Goal: Transaction & Acquisition: Purchase product/service

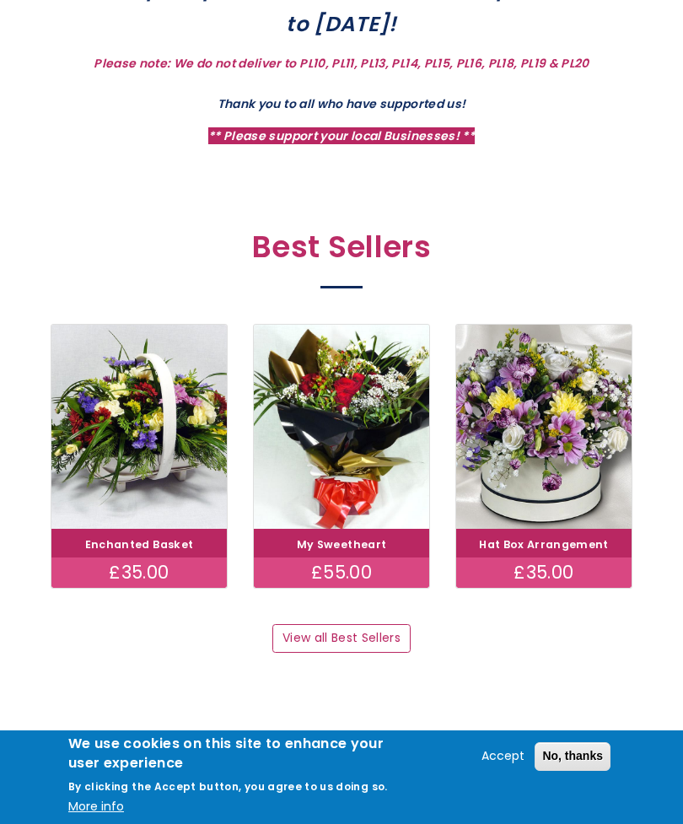
scroll to position [682, 0]
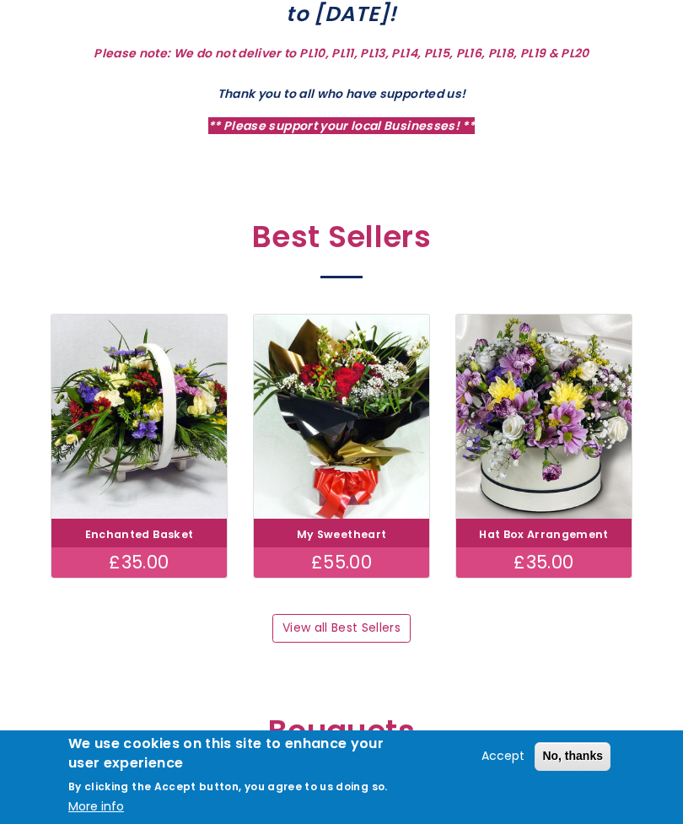
click at [379, 620] on link "View all Best Sellers" at bounding box center [341, 628] width 138 height 29
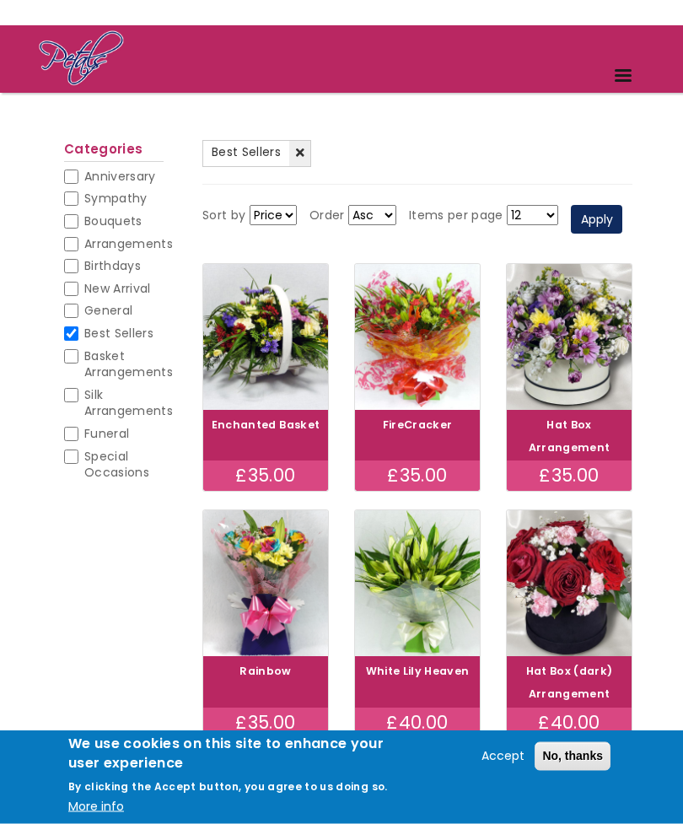
scroll to position [87, 0]
click at [120, 176] on span "Anniversary" at bounding box center [120, 176] width 72 height 17
click at [78, 176] on input "Anniversary" at bounding box center [71, 177] width 14 height 14
checkbox input "true"
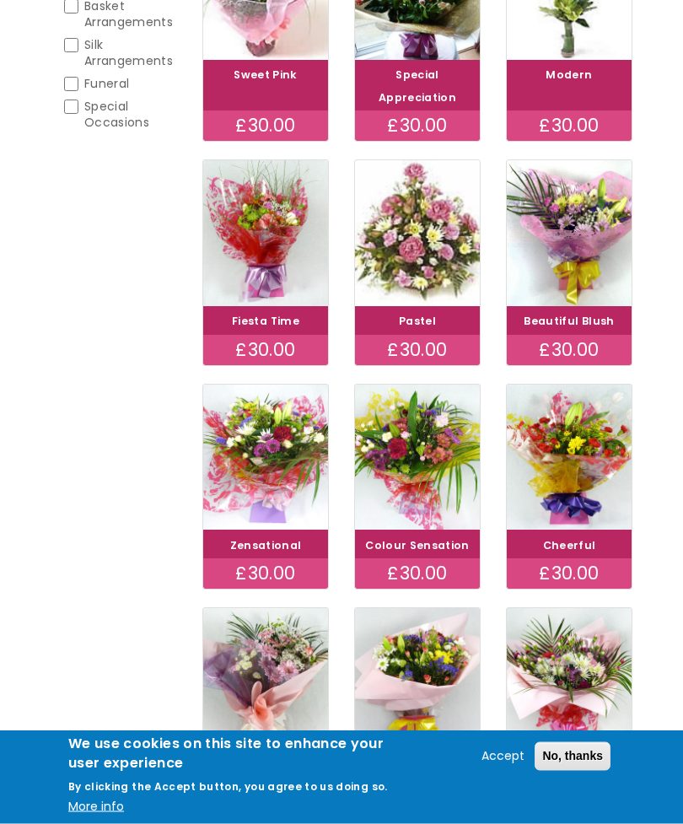
scroll to position [438, 0]
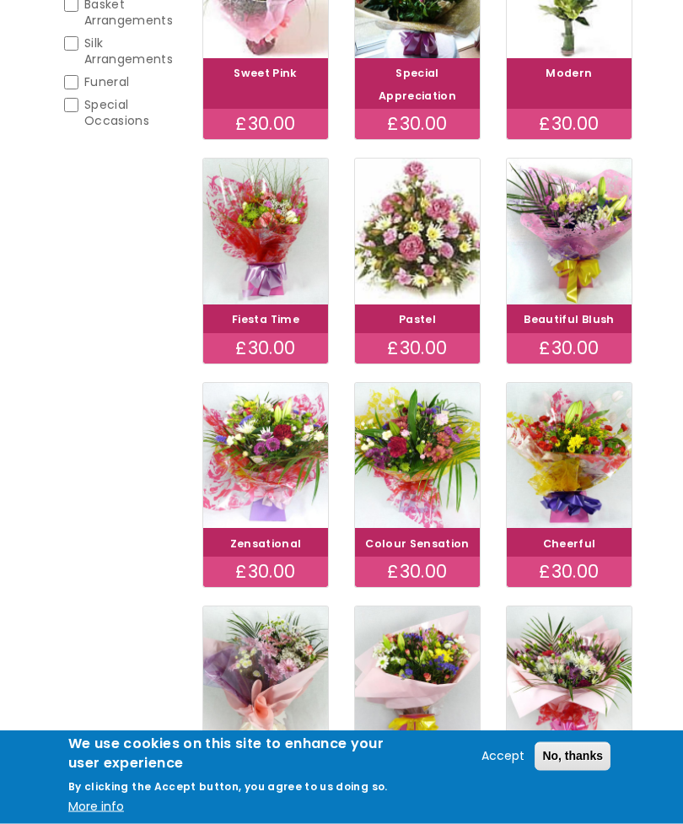
click at [432, 305] on img at bounding box center [417, 232] width 125 height 146
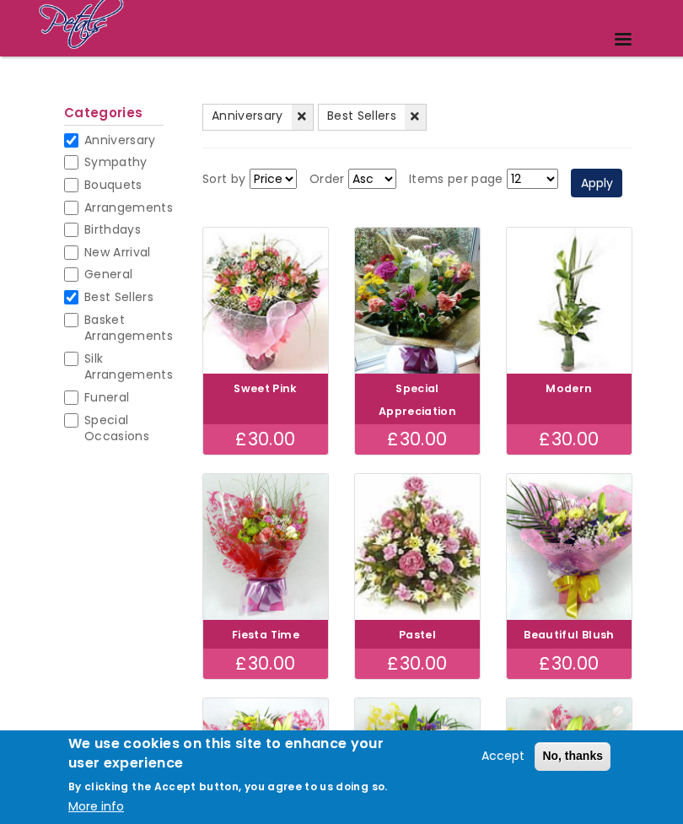
scroll to position [108, 0]
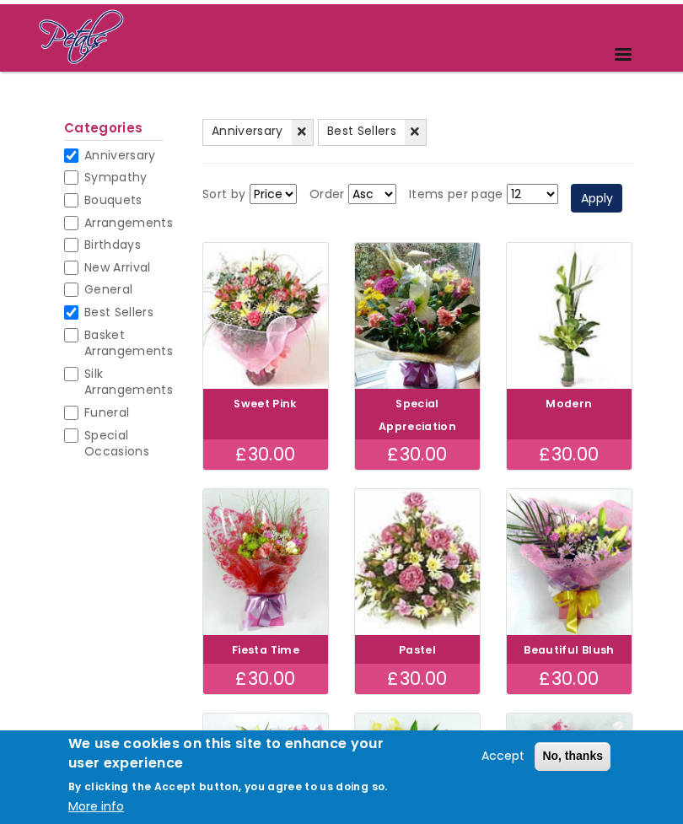
click at [73, 331] on input "Basket Arrangements" at bounding box center [71, 335] width 14 height 14
checkbox input "true"
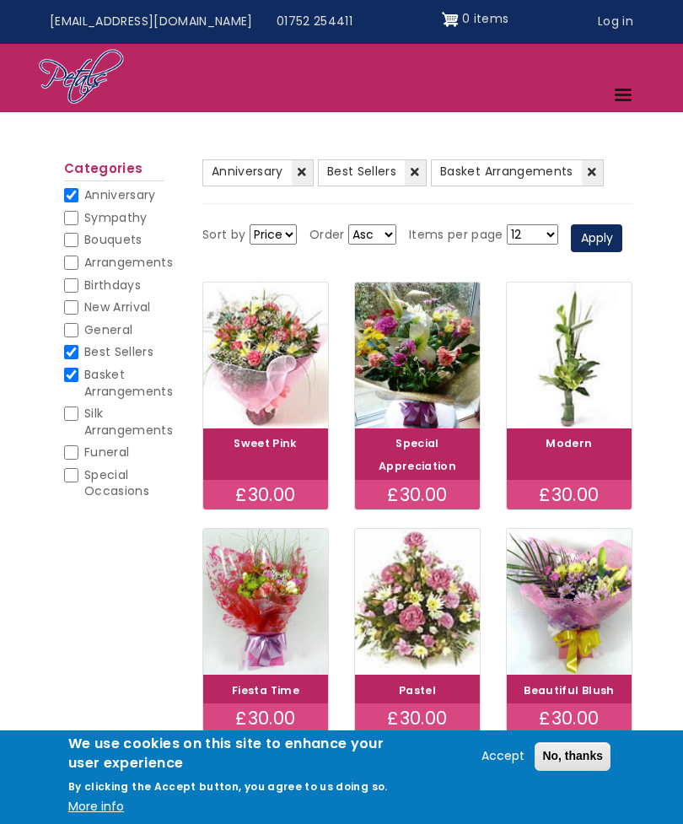
click at [71, 332] on input "General" at bounding box center [71, 330] width 14 height 14
checkbox input "true"
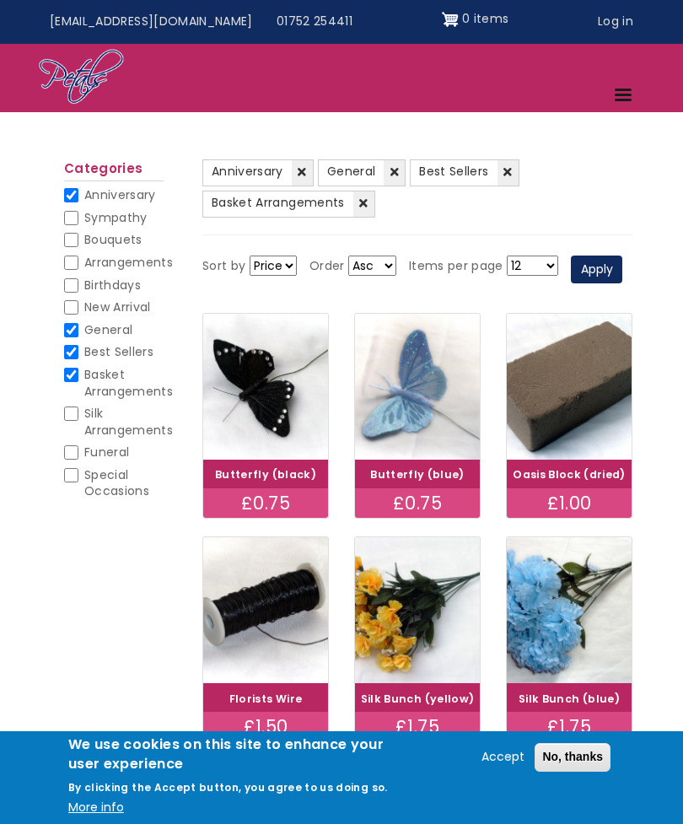
click at [77, 195] on input "Anniversary" at bounding box center [71, 195] width 14 height 14
checkbox input "false"
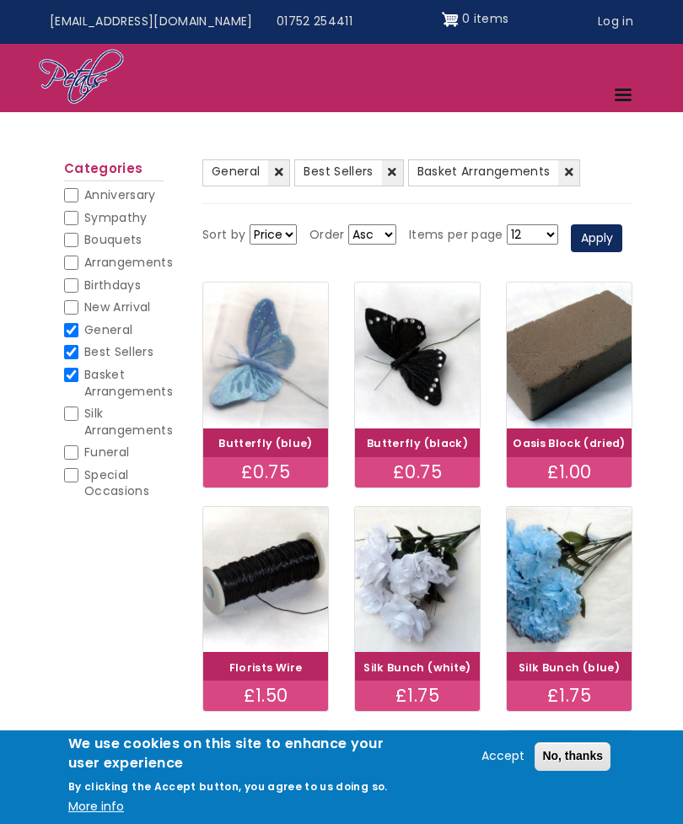
click at [78, 326] on input "General" at bounding box center [71, 330] width 14 height 14
checkbox input "false"
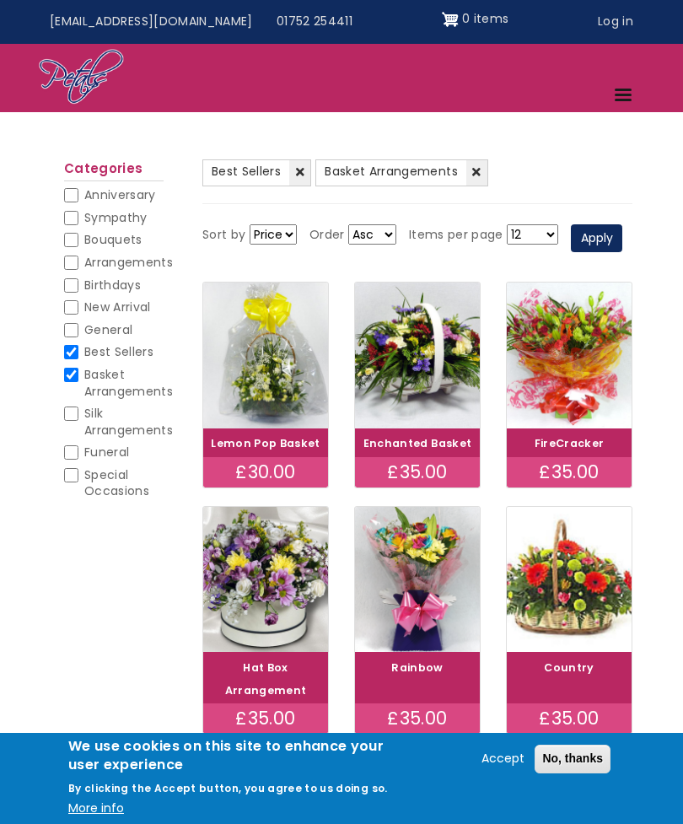
click at [77, 345] on input "Best Sellers" at bounding box center [71, 352] width 14 height 14
checkbox input "false"
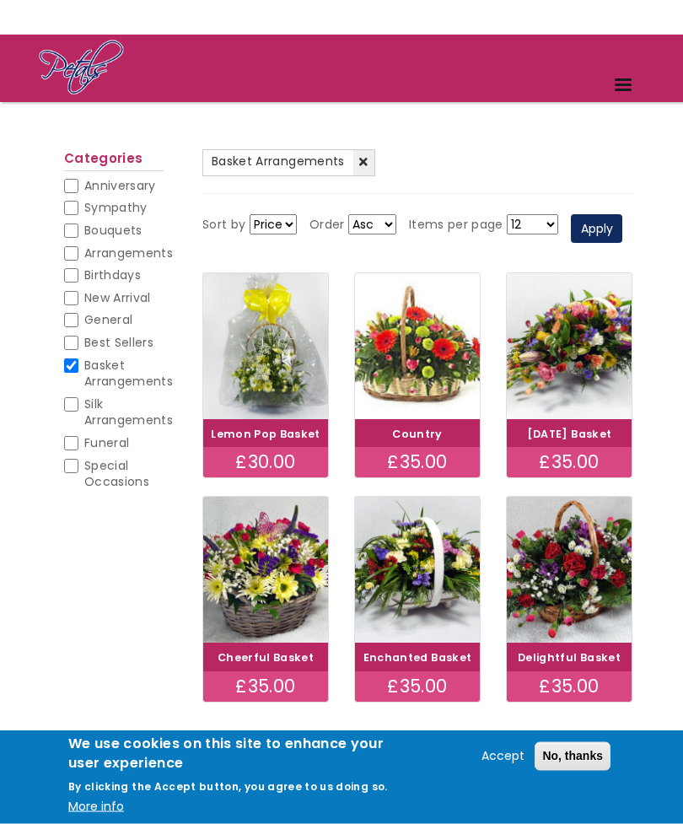
scroll to position [78, 0]
click at [269, 419] on img at bounding box center [265, 346] width 125 height 146
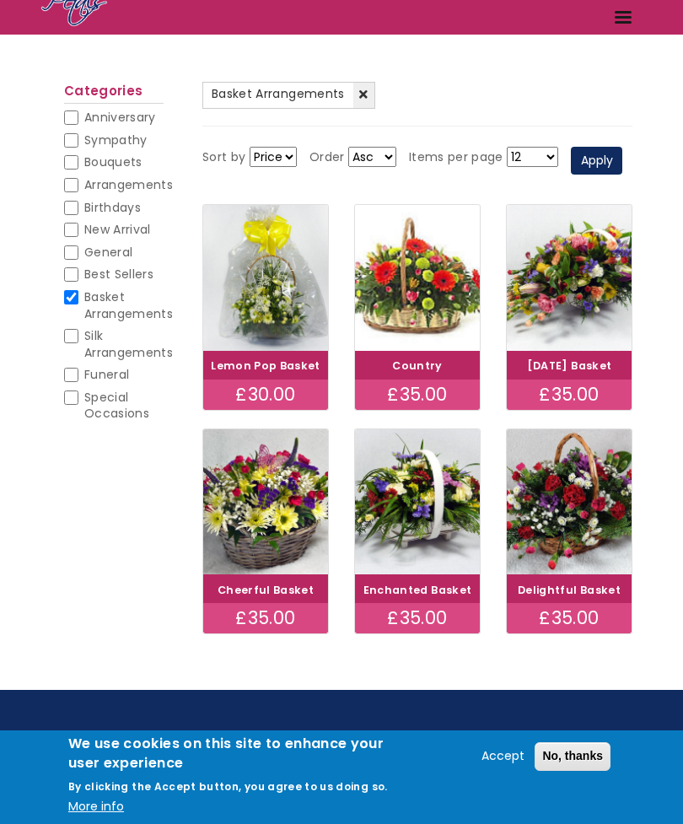
scroll to position [132, 0]
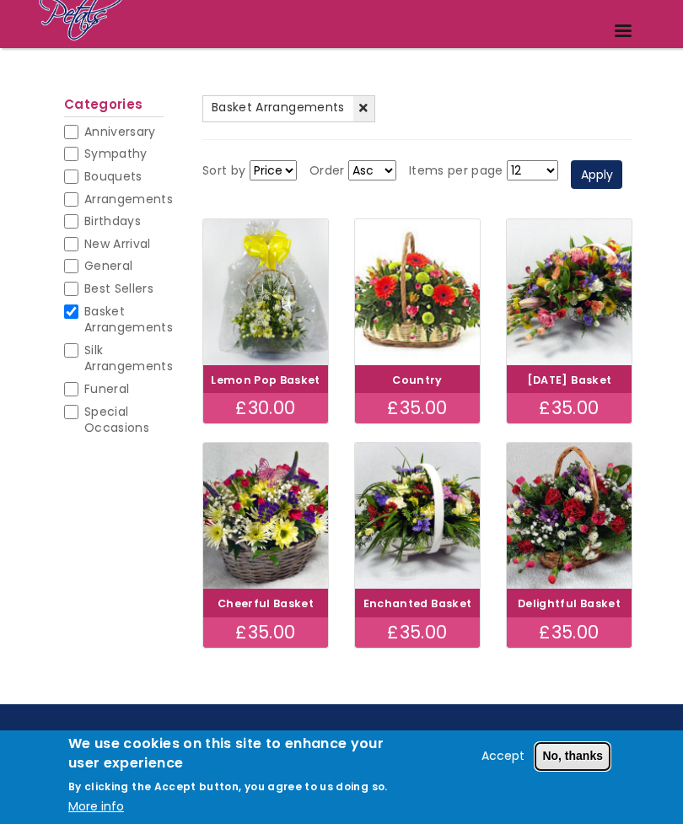
click at [579, 759] on button "No, thanks" at bounding box center [573, 756] width 76 height 29
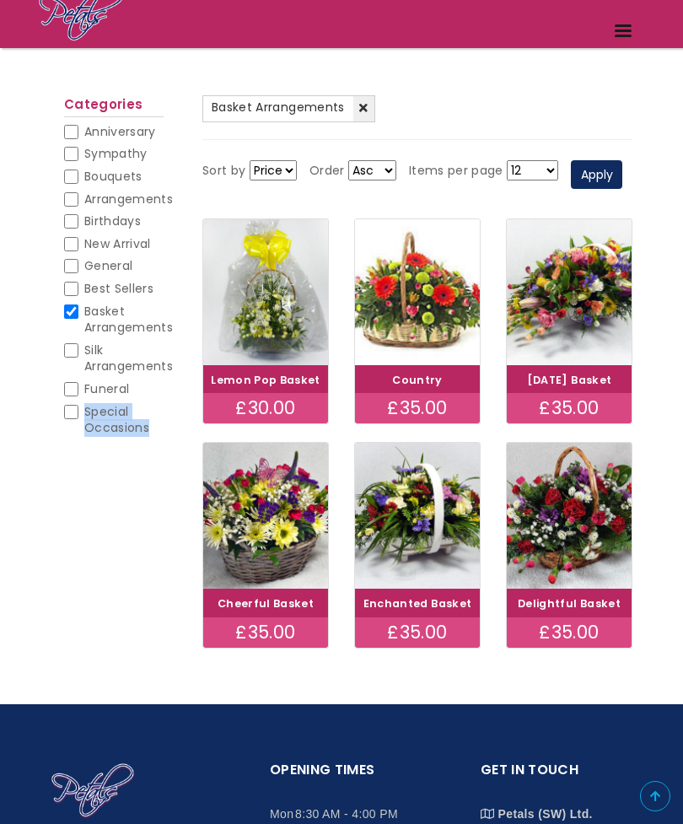
click at [580, 342] on img at bounding box center [569, 292] width 125 height 146
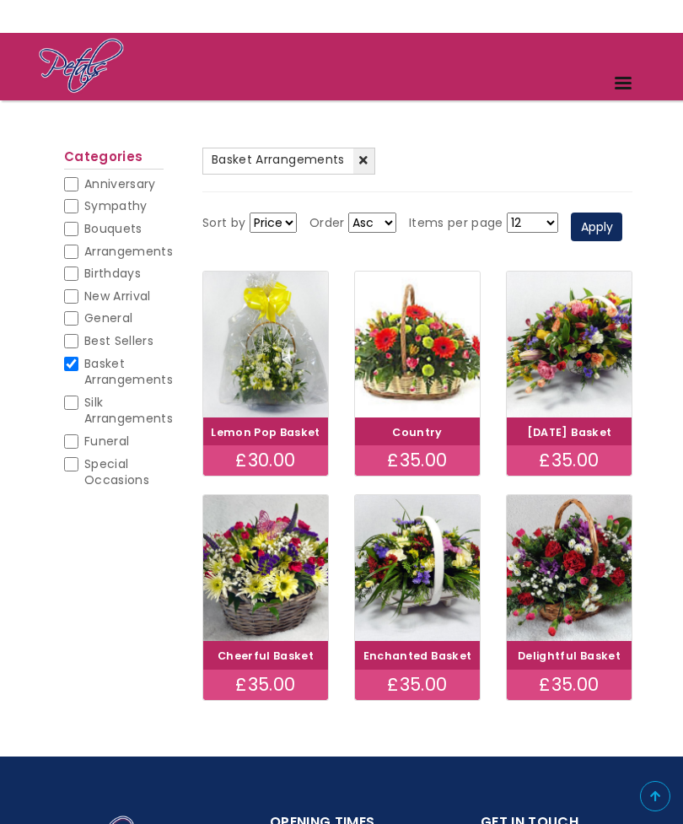
scroll to position [78, 0]
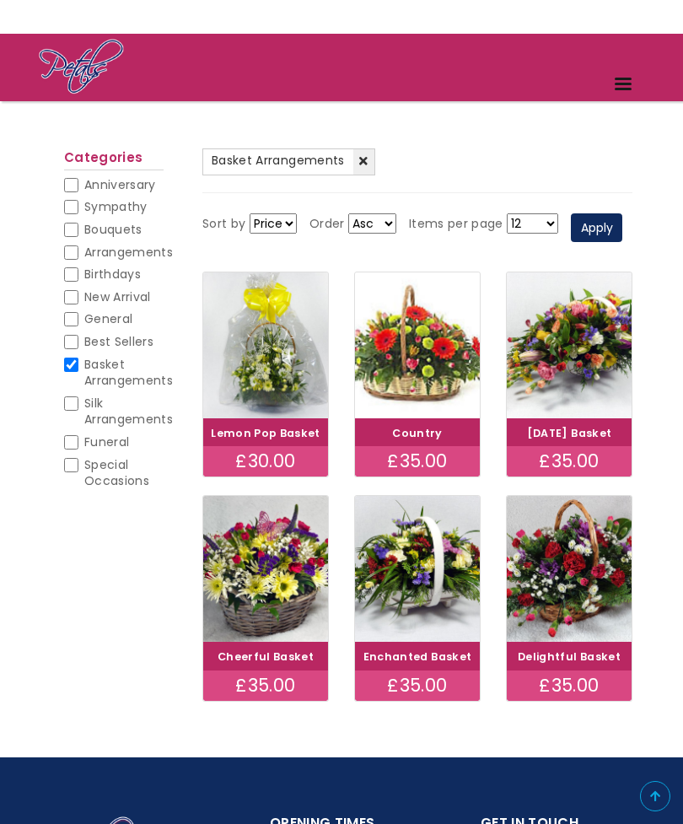
click at [275, 626] on img at bounding box center [265, 569] width 125 height 146
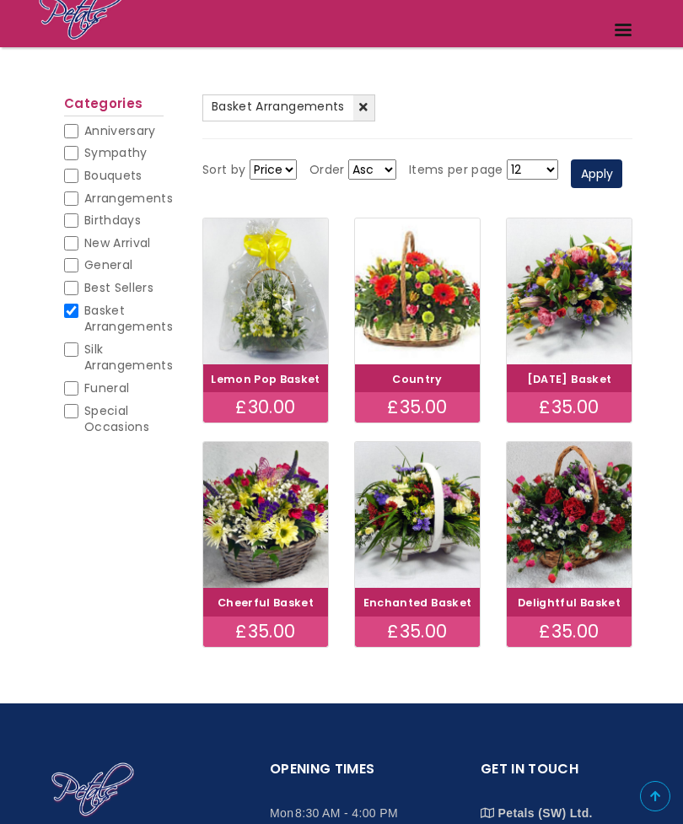
click at [570, 585] on img at bounding box center [569, 515] width 125 height 146
click at [429, 588] on img at bounding box center [417, 515] width 125 height 146
click at [433, 580] on img at bounding box center [417, 515] width 125 height 146
click at [419, 330] on img at bounding box center [417, 291] width 125 height 146
click at [598, 342] on img at bounding box center [569, 291] width 125 height 146
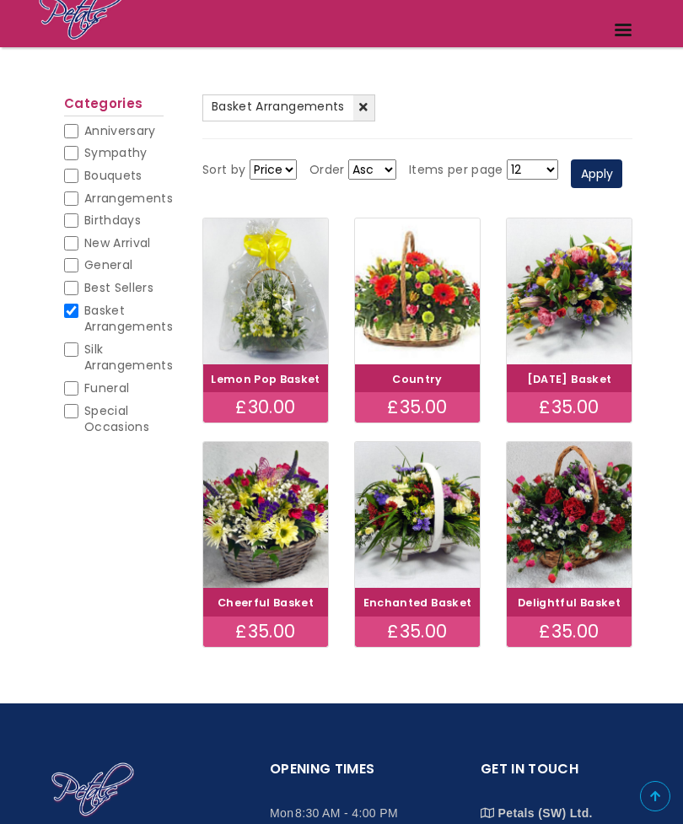
click at [585, 579] on img at bounding box center [569, 515] width 125 height 146
click at [280, 579] on img at bounding box center [265, 515] width 125 height 146
click at [594, 576] on img at bounding box center [569, 515] width 125 height 146
click at [78, 304] on input "Basket Arrangements" at bounding box center [71, 311] width 14 height 14
checkbox input "false"
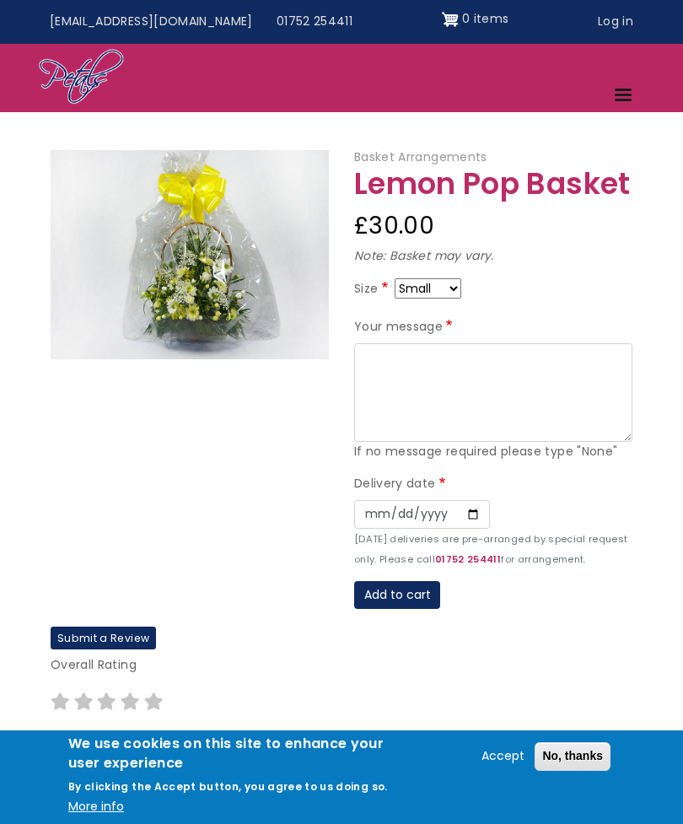
click at [256, 312] on img at bounding box center [190, 254] width 278 height 209
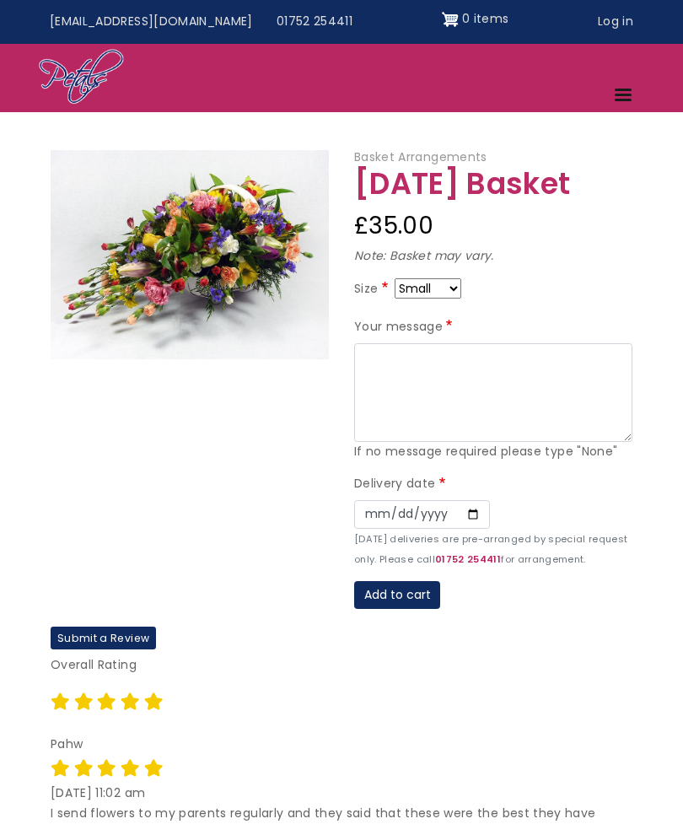
click at [0, 436] on article "Basket Arrangements [DATE] Basket £35.00 Note: Basket may vary. Size Small Medi…" at bounding box center [341, 581] width 683 height 867
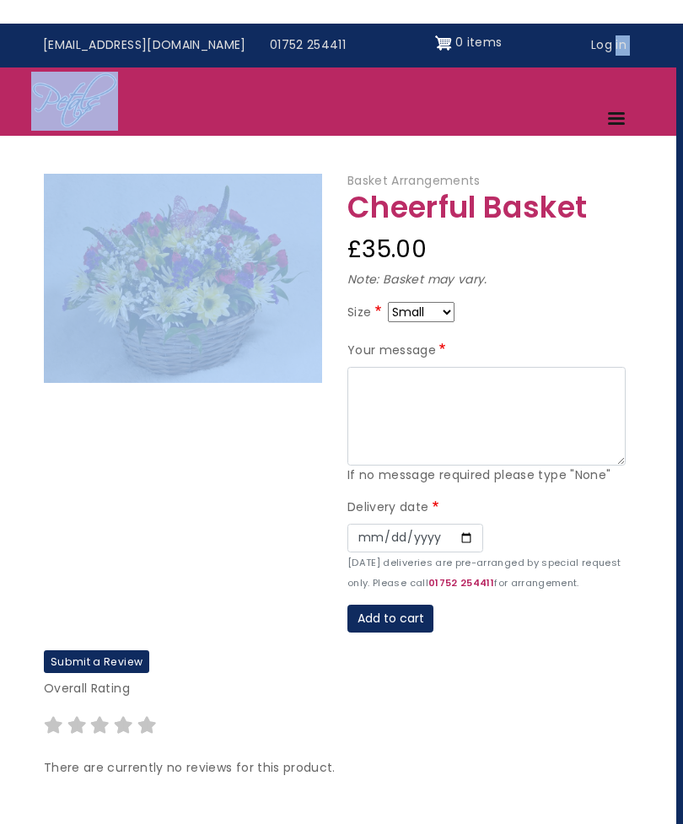
scroll to position [0, 5]
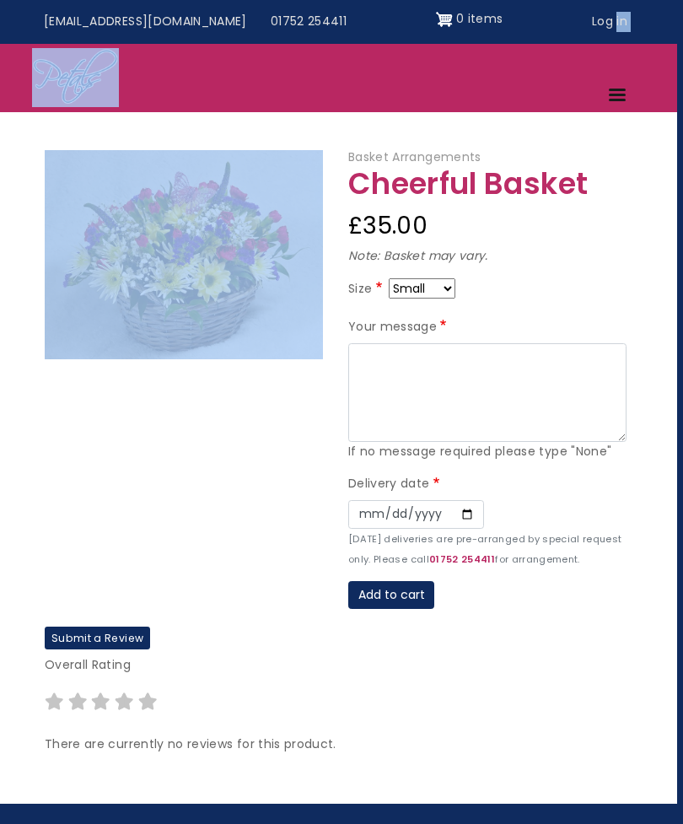
click at [250, 443] on div at bounding box center [185, 388] width 304 height 477
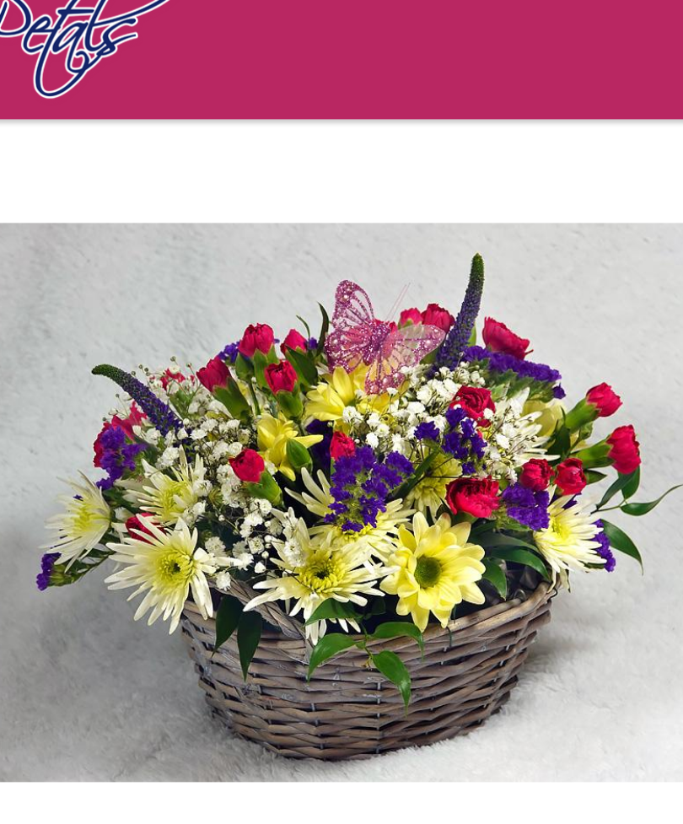
scroll to position [0, 0]
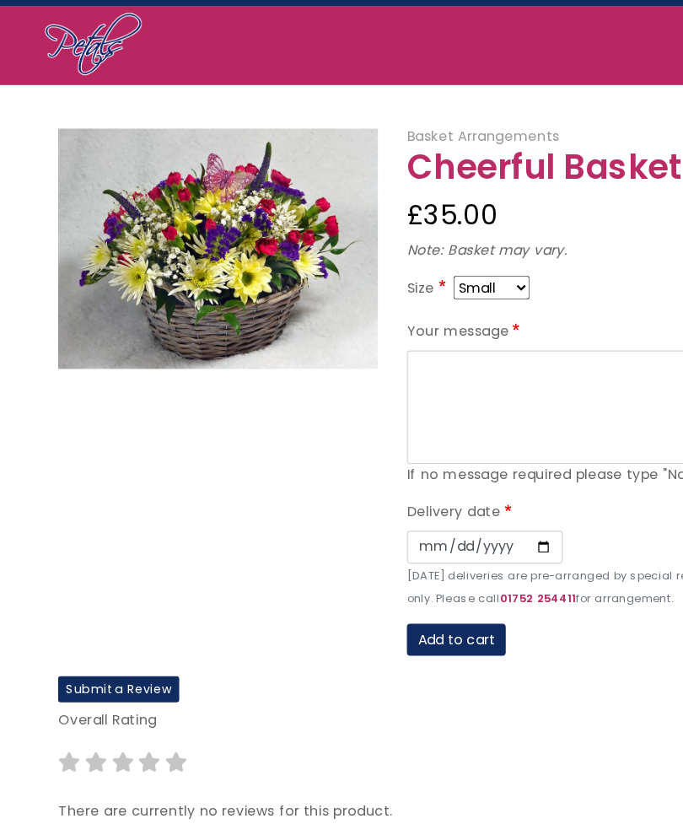
click at [46, 48] on img "Site header" at bounding box center [81, 77] width 87 height 59
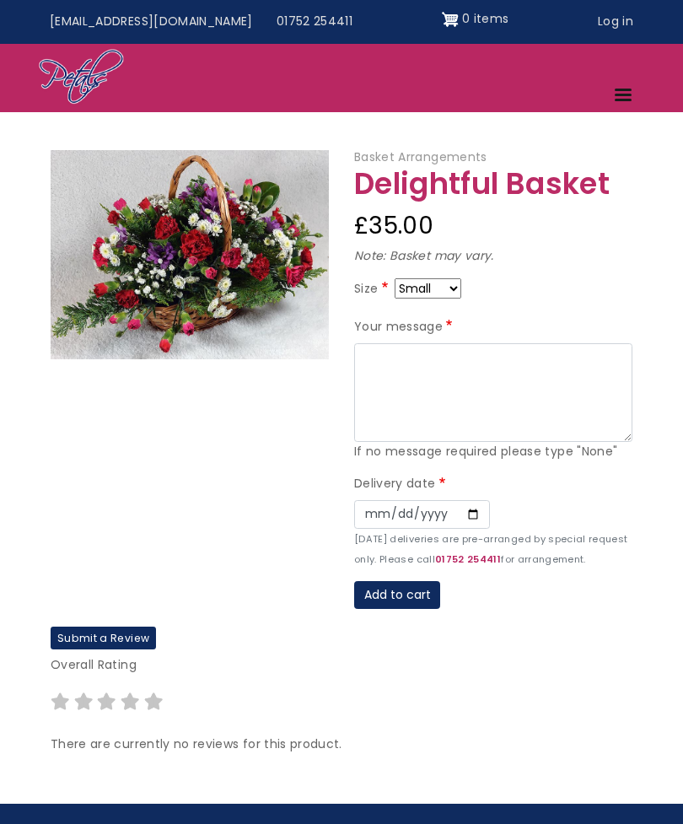
click at [271, 313] on img at bounding box center [190, 254] width 278 height 209
click at [235, 304] on img at bounding box center [190, 254] width 278 height 209
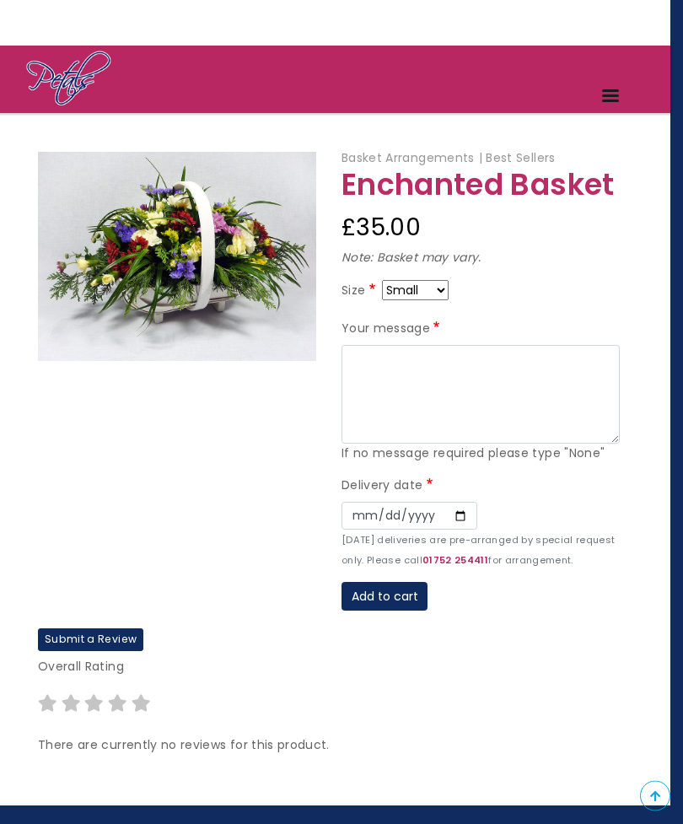
scroll to position [70, 13]
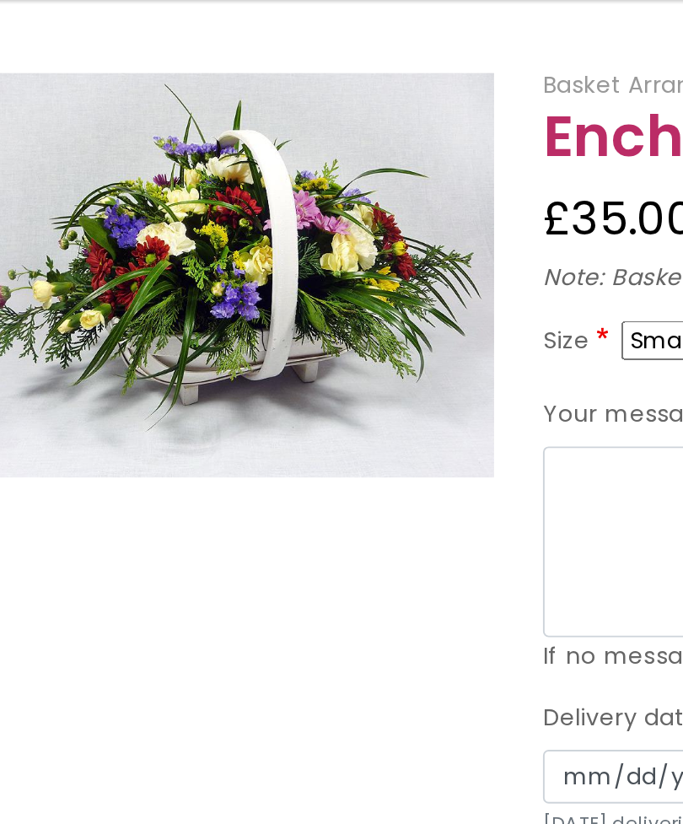
click at [250, 175] on img at bounding box center [177, 252] width 278 height 209
click at [29, 2] on div "Top menu Info@petals-florist.co.uk 01752 254411 0 items User account menu Log i…" at bounding box center [328, 648] width 683 height 1436
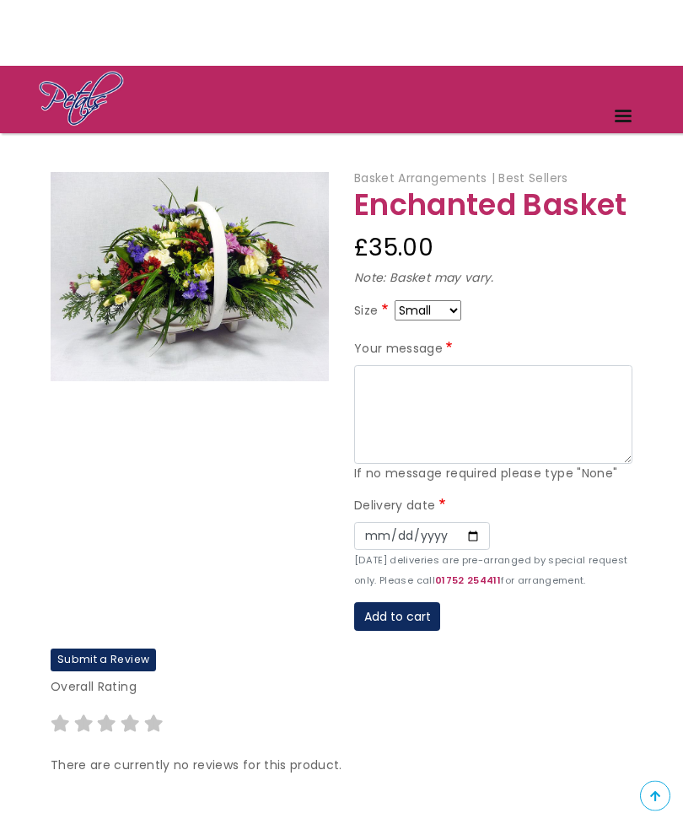
scroll to position [46, 0]
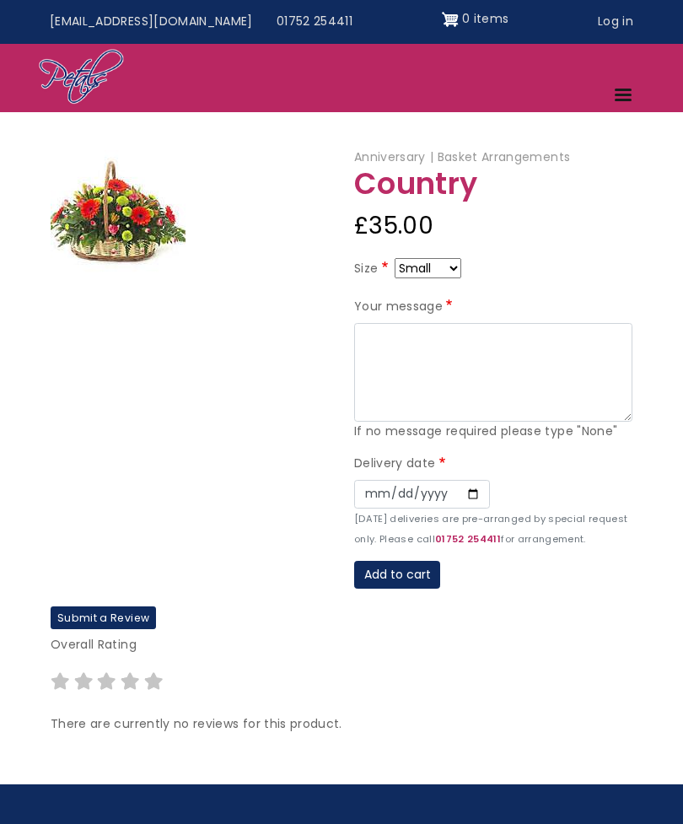
click at [153, 218] on img at bounding box center [118, 213] width 135 height 127
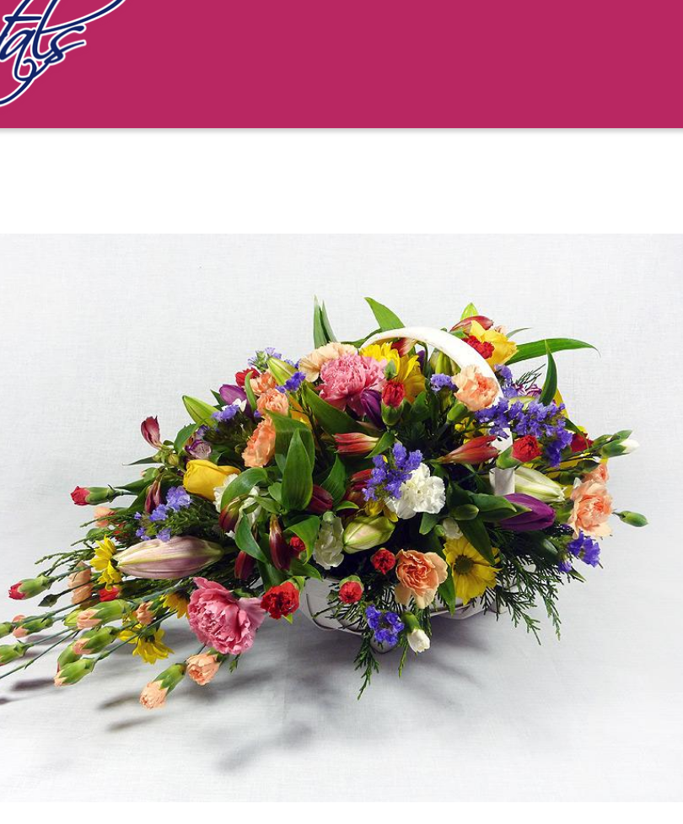
click at [38, 116] on img "Site header" at bounding box center [81, 145] width 87 height 59
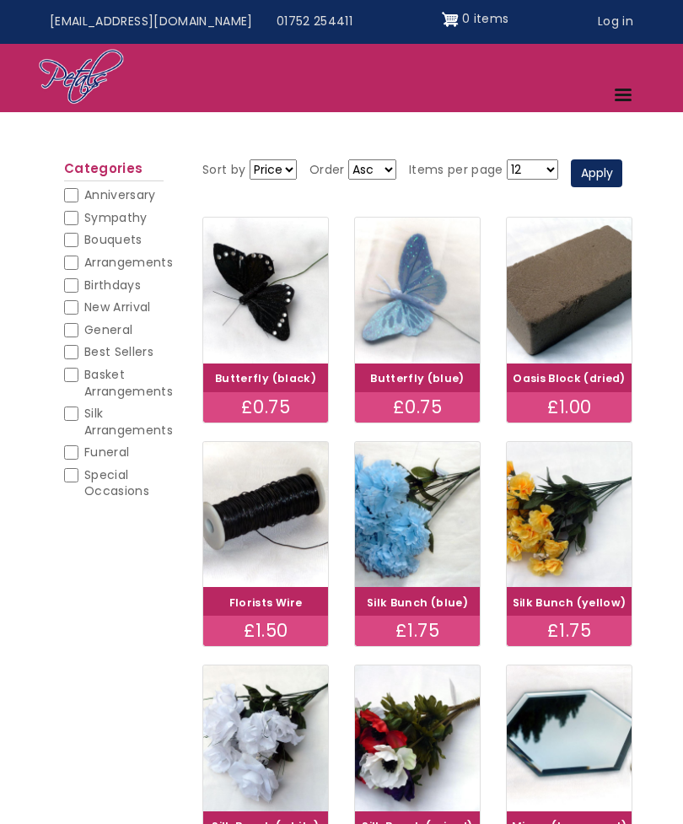
click at [145, 350] on span "Best Sellers" at bounding box center [118, 351] width 69 height 17
click at [78, 350] on input "Best Sellers" at bounding box center [71, 352] width 14 height 14
checkbox input "true"
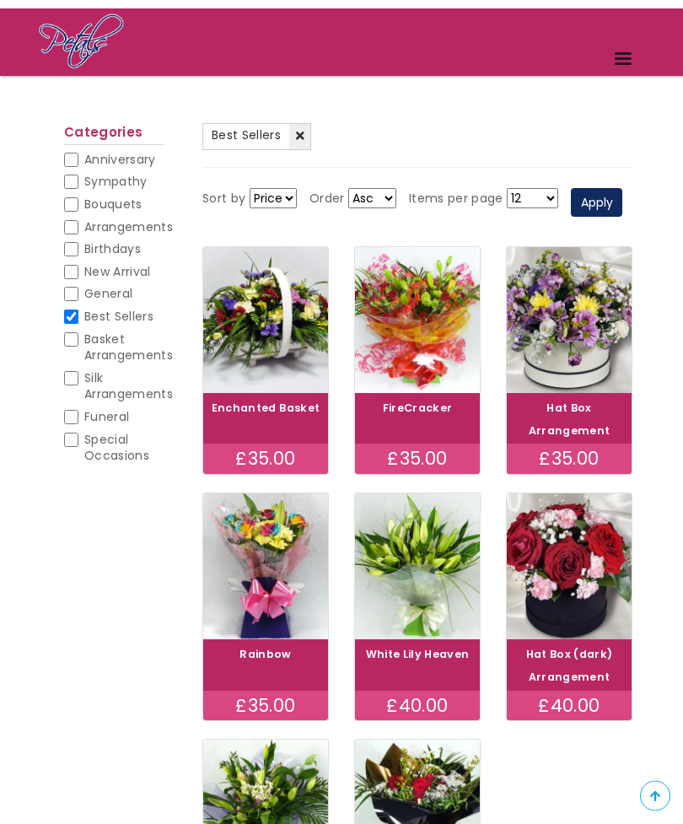
scroll to position [104, 0]
click at [565, 393] on img at bounding box center [569, 320] width 125 height 146
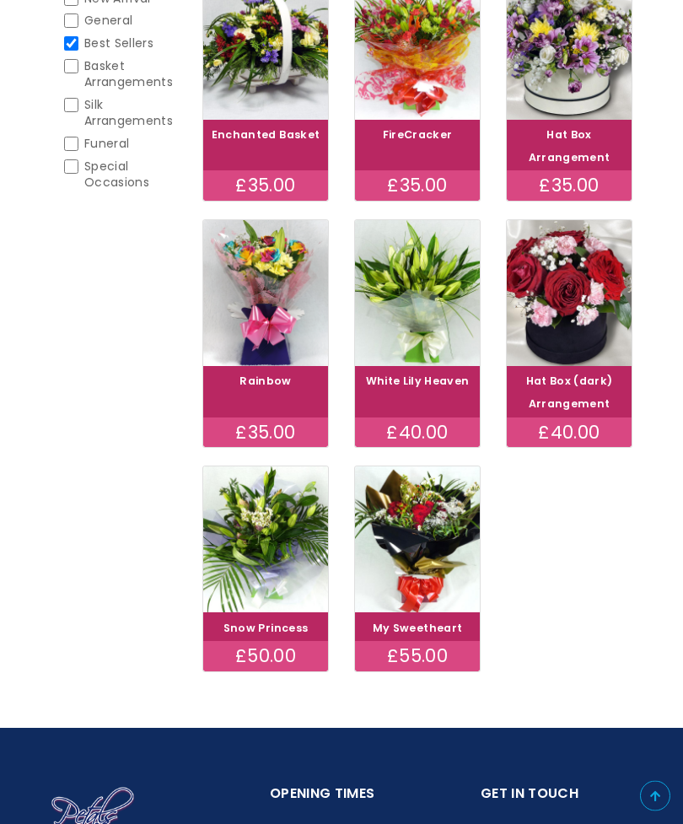
scroll to position [380, 0]
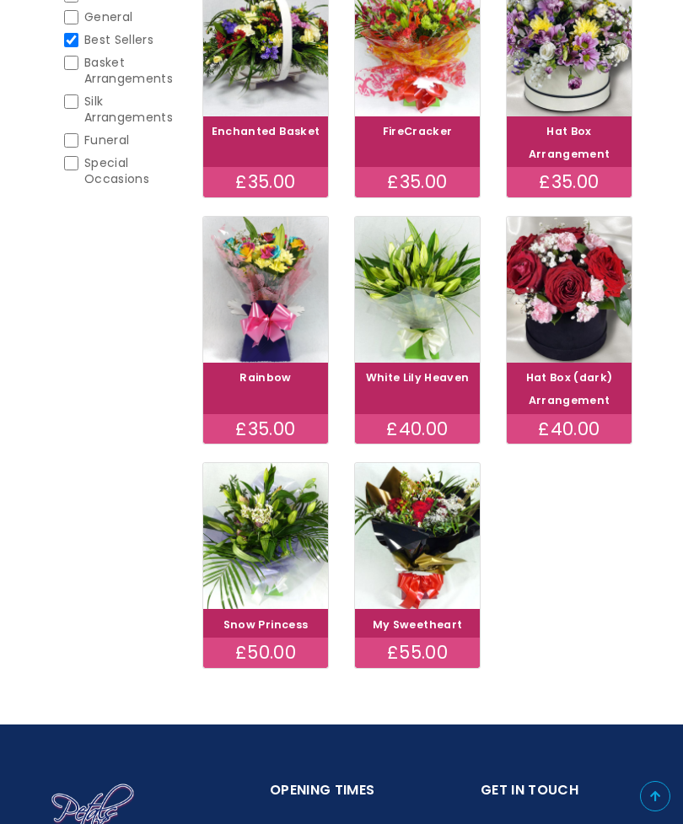
click at [590, 363] on img at bounding box center [569, 290] width 125 height 146
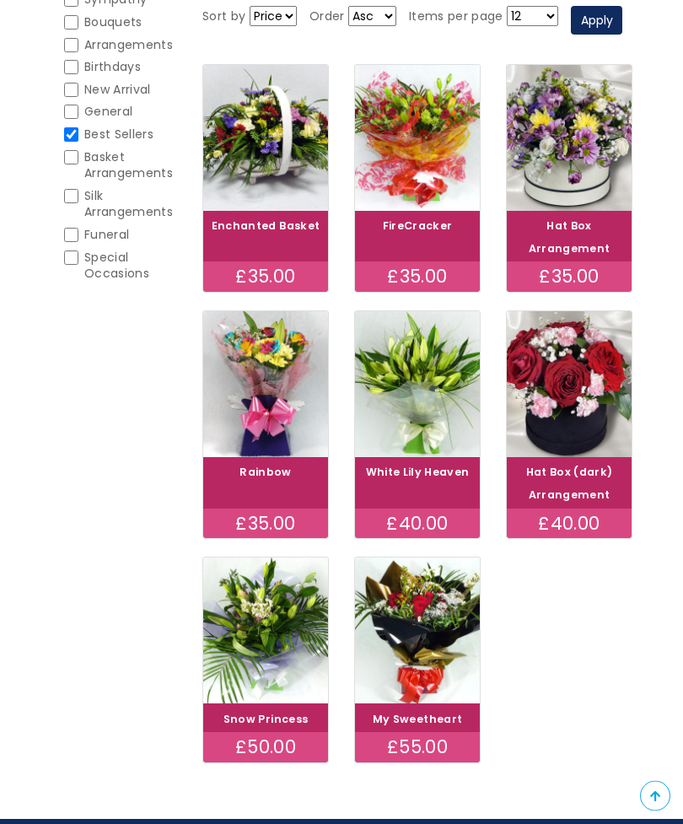
scroll to position [273, 0]
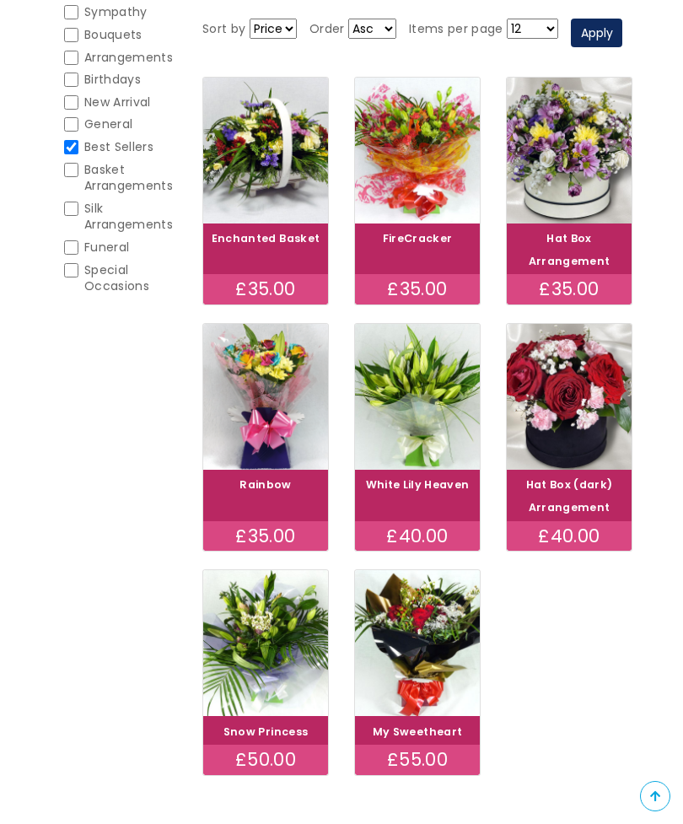
click at [594, 224] on img at bounding box center [569, 151] width 125 height 146
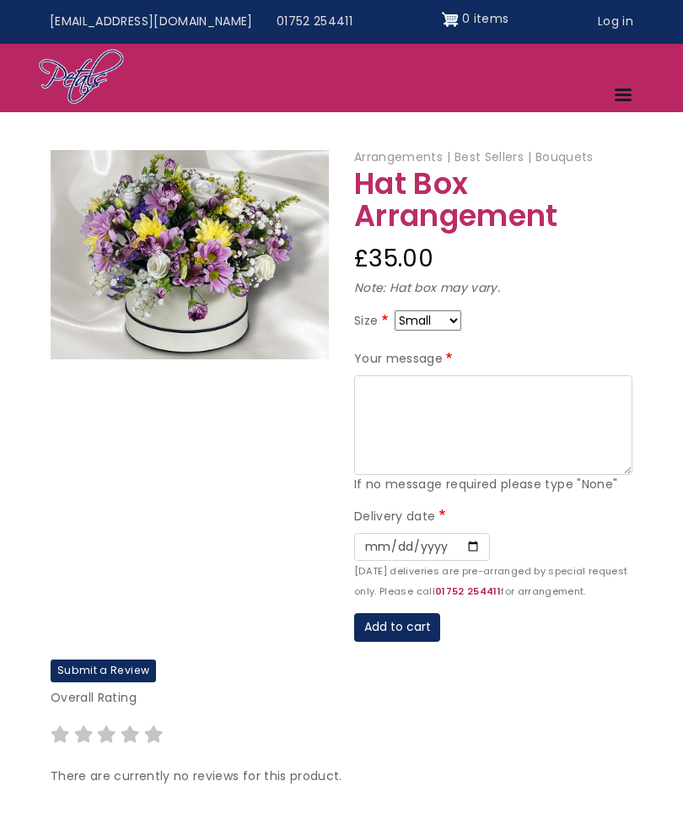
click at [250, 308] on img at bounding box center [190, 254] width 278 height 209
click at [242, 305] on img at bounding box center [190, 254] width 278 height 209
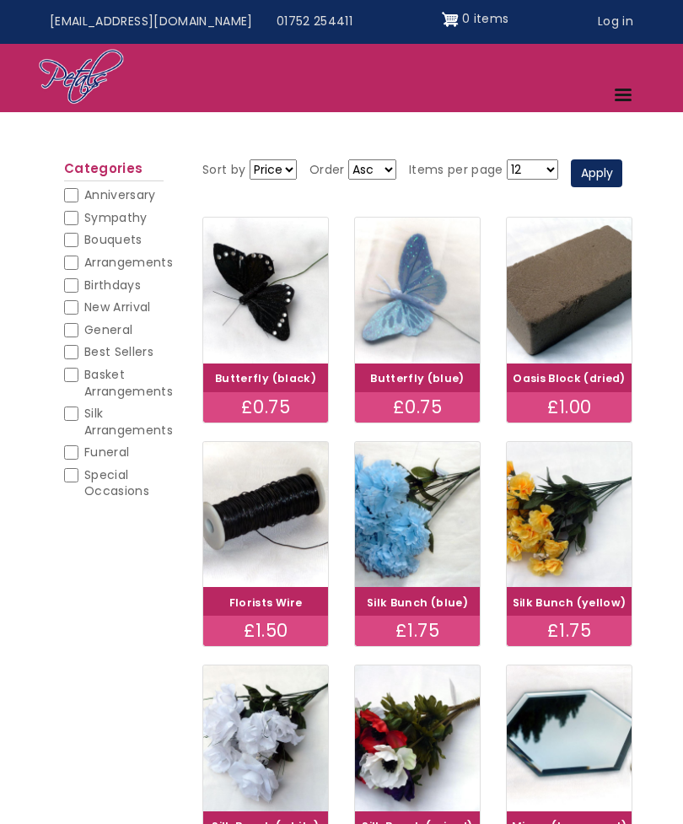
click at [152, 389] on span "Basket Arrangements" at bounding box center [128, 383] width 89 height 34
click at [78, 382] on input "Basket Arrangements" at bounding box center [71, 375] width 14 height 14
checkbox input "true"
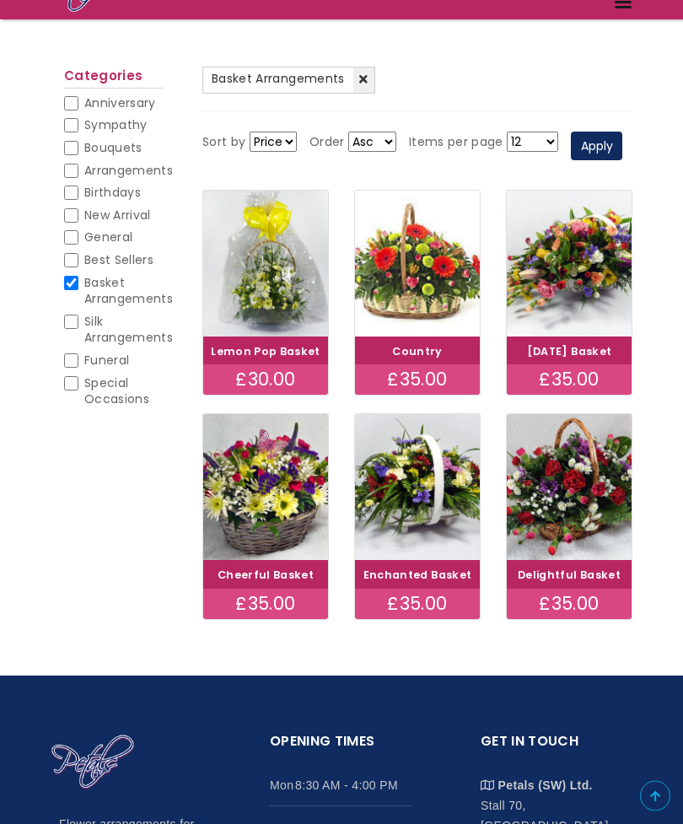
scroll to position [160, 0]
click at [581, 560] on img at bounding box center [569, 487] width 125 height 146
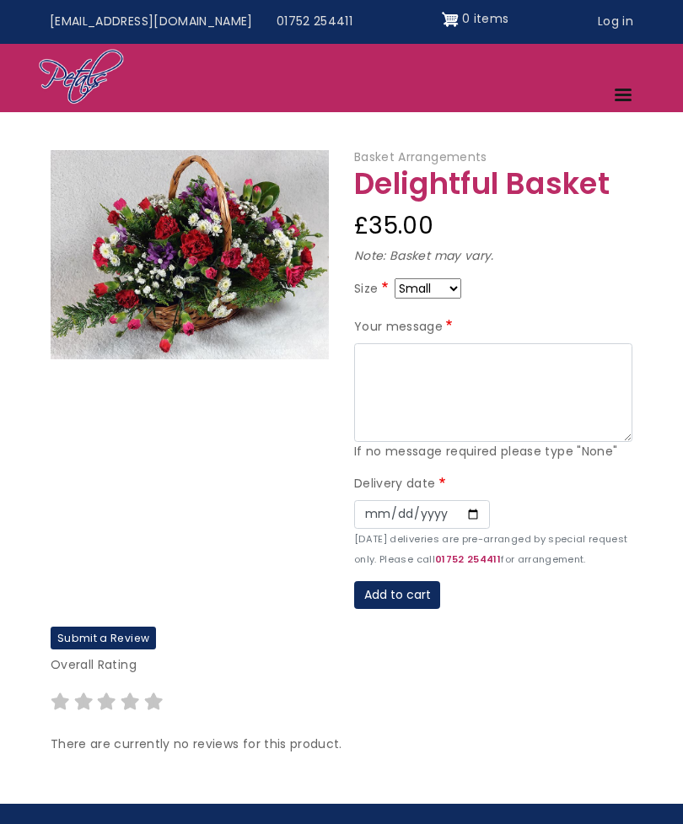
click at [280, 281] on img at bounding box center [190, 254] width 278 height 209
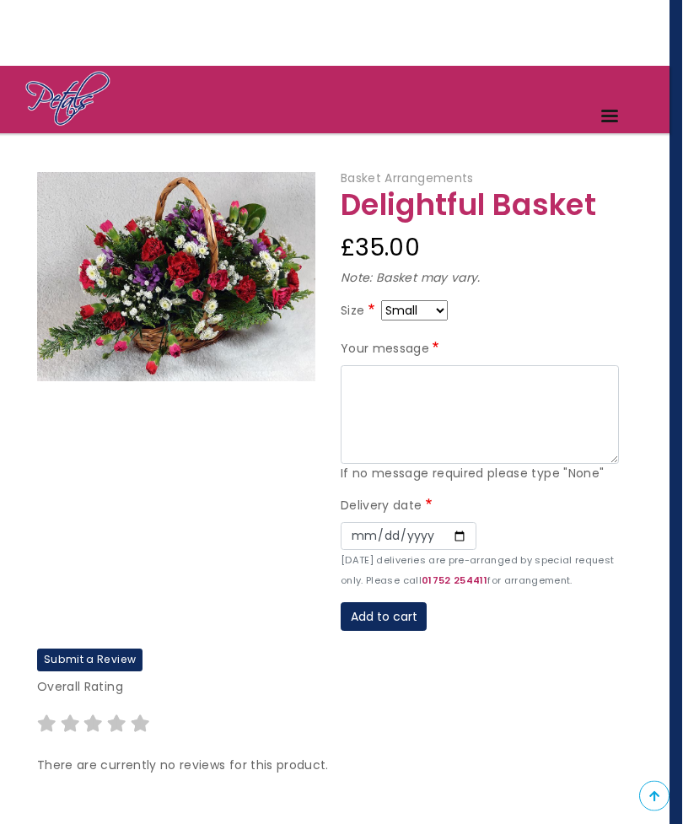
scroll to position [47, 13]
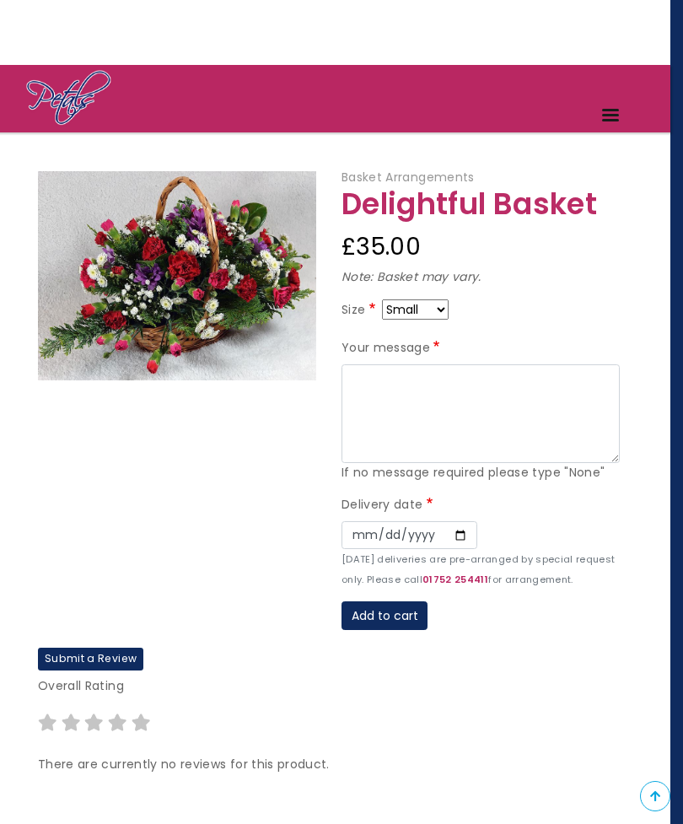
click at [449, 307] on select "Small Medium Large" at bounding box center [415, 309] width 67 height 20
select select "9"
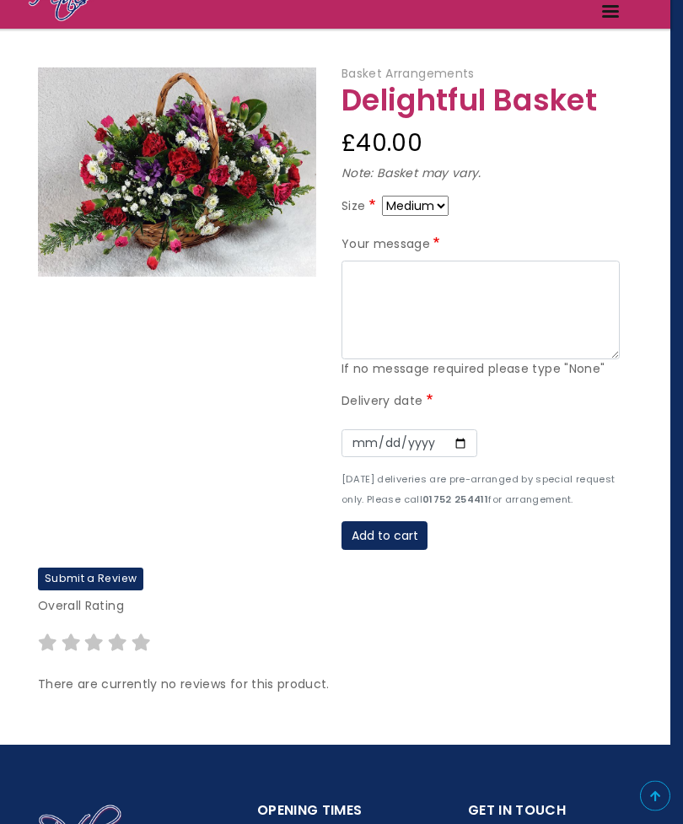
scroll to position [149, 13]
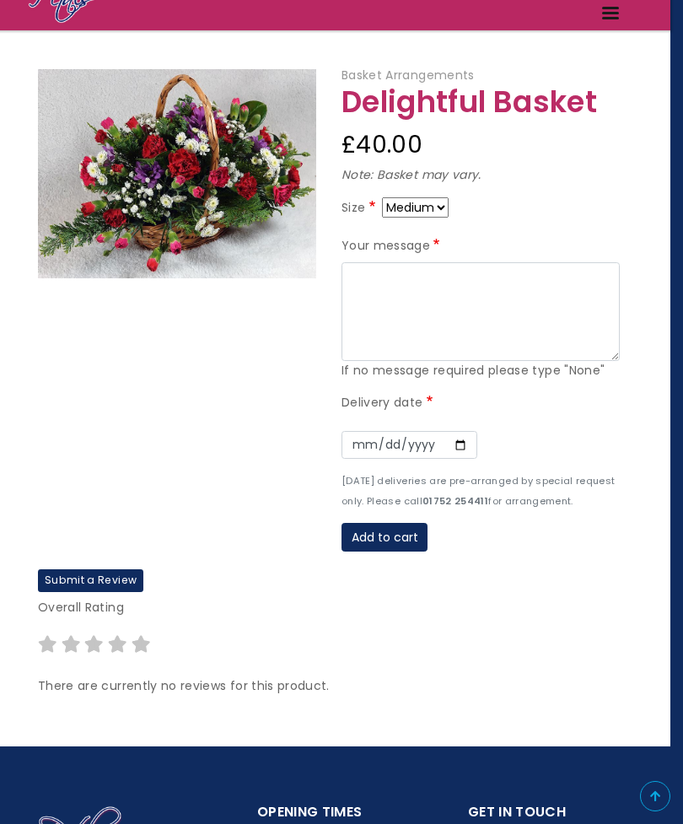
click at [472, 603] on p "Overall Rating" at bounding box center [329, 608] width 582 height 20
click at [449, 201] on select "Small Medium Large" at bounding box center [415, 207] width 67 height 20
click at [410, 539] on button "Add to cart" at bounding box center [385, 537] width 86 height 29
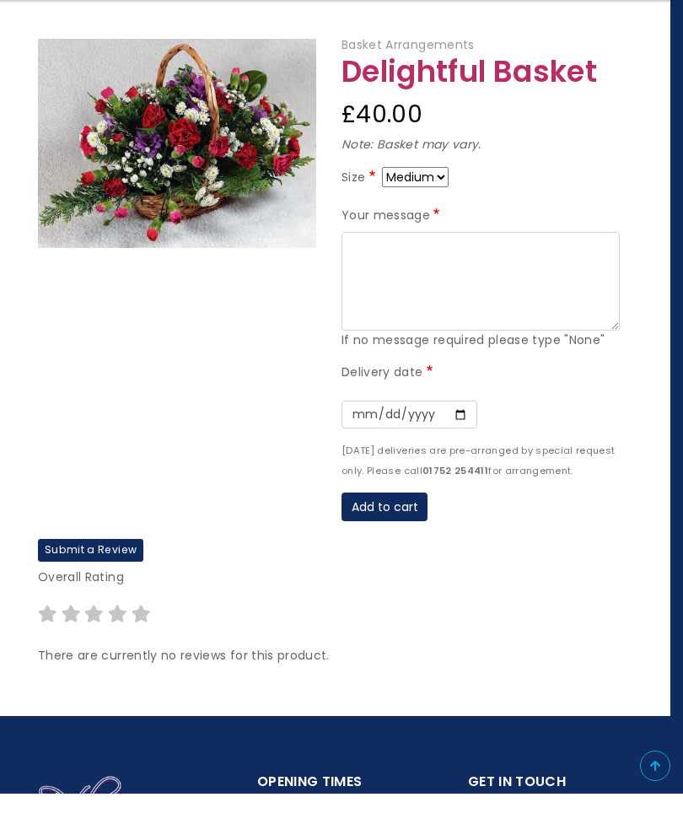
click at [405, 523] on button "Add to cart" at bounding box center [385, 537] width 86 height 29
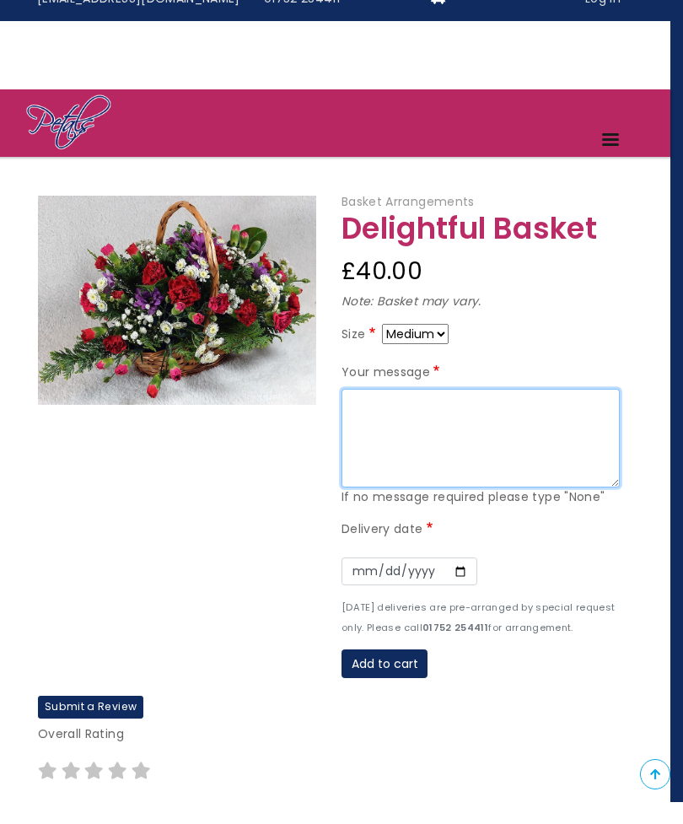
scroll to position [0, 13]
